Goal: Communication & Community: Share content

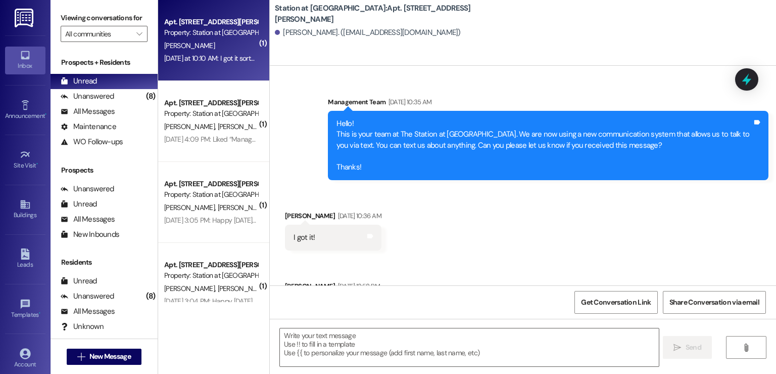
scroll to position [52274, 0]
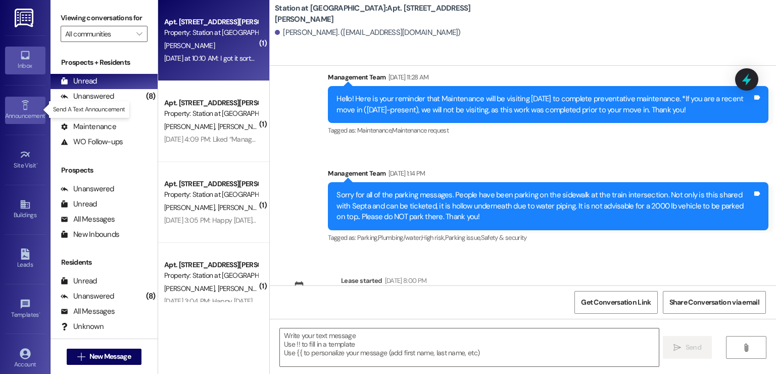
click at [21, 108] on icon at bounding box center [25, 105] width 11 height 11
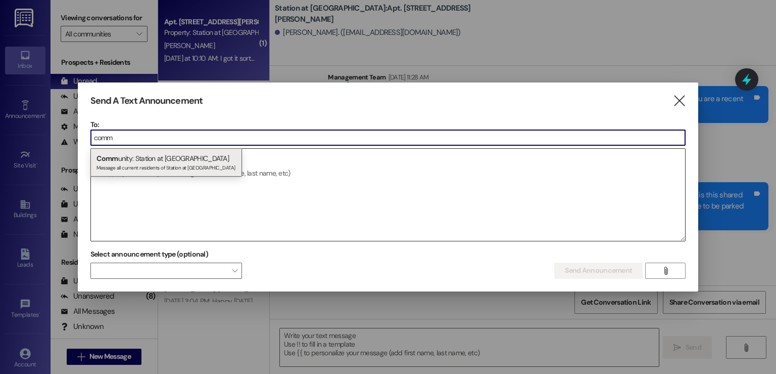
type input "comm"
click at [131, 151] on div "Comm unity: Station at Manayunk Message all current residents of Station at Man…" at bounding box center [166, 162] width 152 height 29
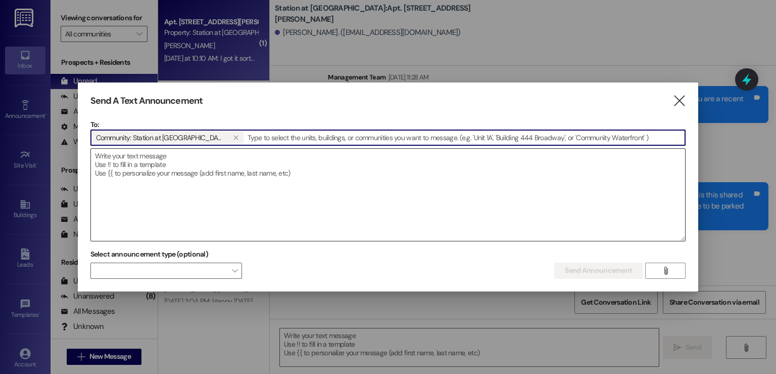
click at [102, 169] on textarea at bounding box center [388, 195] width 595 height 92
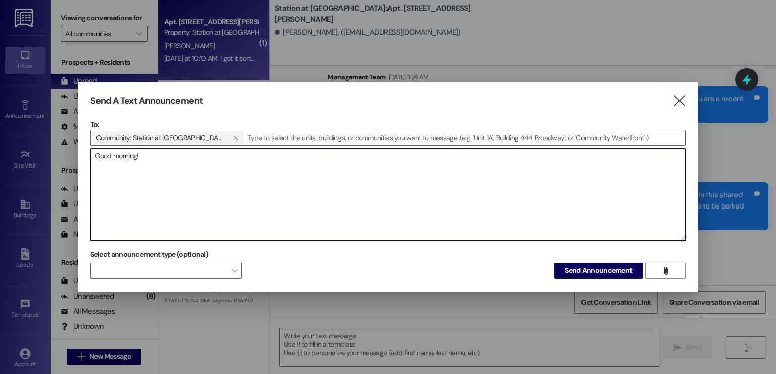
click at [158, 157] on textarea "Good morning!" at bounding box center [388, 195] width 595 height 92
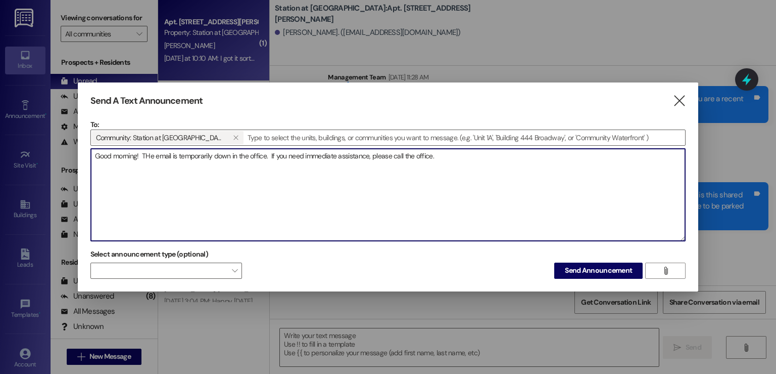
click at [445, 151] on textarea "Good morning! THe email is temporarily down in the office. If you need immediat…" at bounding box center [388, 195] width 595 height 92
type textarea "Good morning! The email is temporarily down in the office. If you need immediat…"
drag, startPoint x: 586, startPoint y: 271, endPoint x: -540, endPoint y: 80, distance: 1142.9
click at [0, 80] on html "Inbox Go to Inbox Announcement • Send A Text Announcement Site Visit • Go to Si…" at bounding box center [388, 187] width 776 height 374
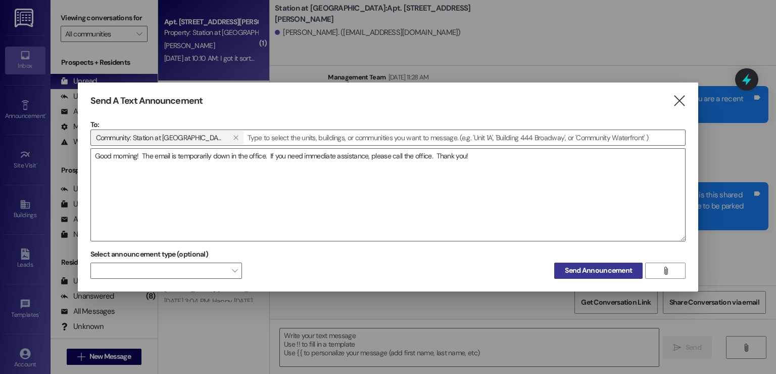
click at [605, 272] on span "Send Announcement" at bounding box center [598, 270] width 67 height 11
